Goal: Task Accomplishment & Management: Use online tool/utility

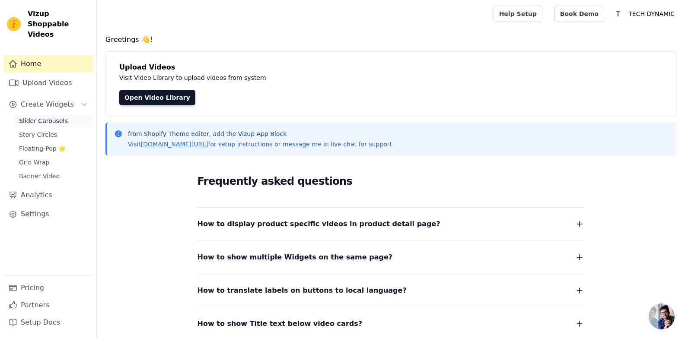
click at [43, 117] on span "Slider Carousels" at bounding box center [43, 121] width 49 height 9
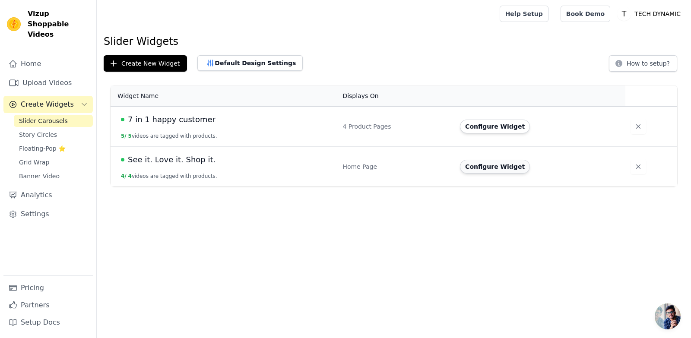
click at [480, 166] on button "Configure Widget" at bounding box center [495, 167] width 70 height 14
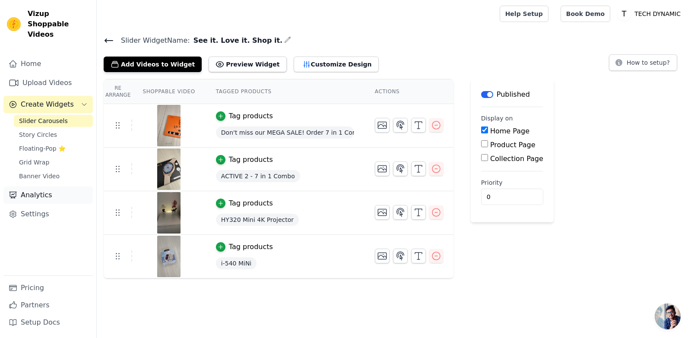
click at [33, 187] on link "Analytics" at bounding box center [47, 195] width 89 height 17
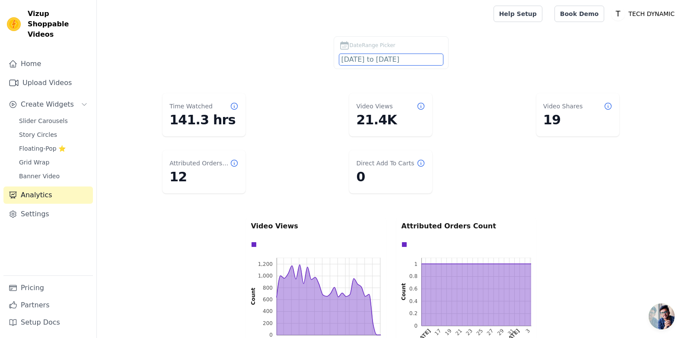
click at [388, 64] on input "[DATE] to [DATE]" at bounding box center [391, 59] width 104 height 11
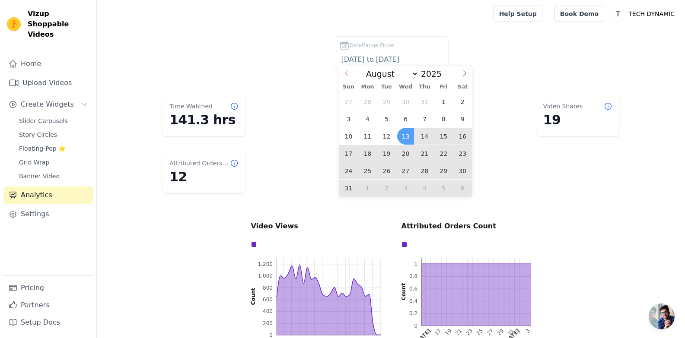
click at [345, 73] on icon at bounding box center [346, 73] width 6 height 6
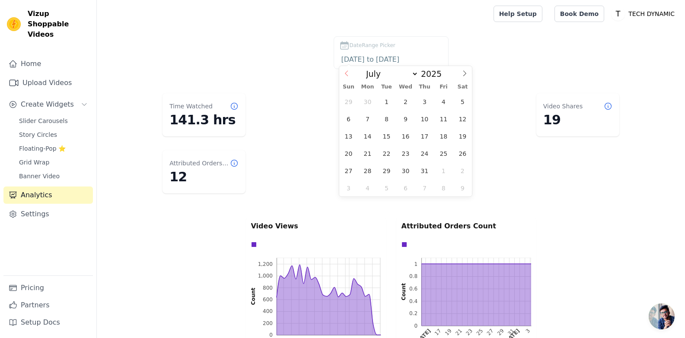
click at [345, 73] on icon at bounding box center [346, 73] width 6 height 6
select select "4"
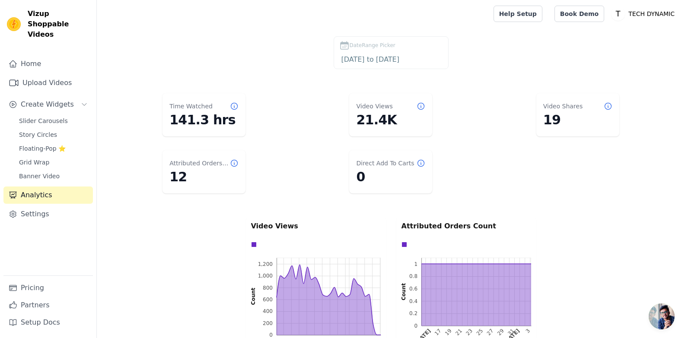
click at [514, 57] on div "DateRange Picker [DATE] to [DATE]" at bounding box center [390, 54] width 553 height 36
